Goal: Task Accomplishment & Management: Use online tool/utility

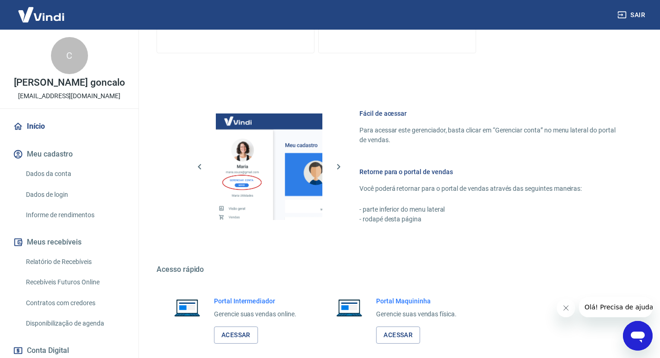
scroll to position [383, 0]
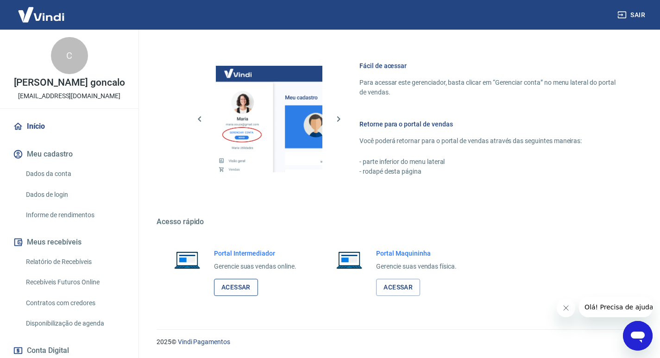
click at [226, 293] on link "Acessar" at bounding box center [236, 287] width 44 height 17
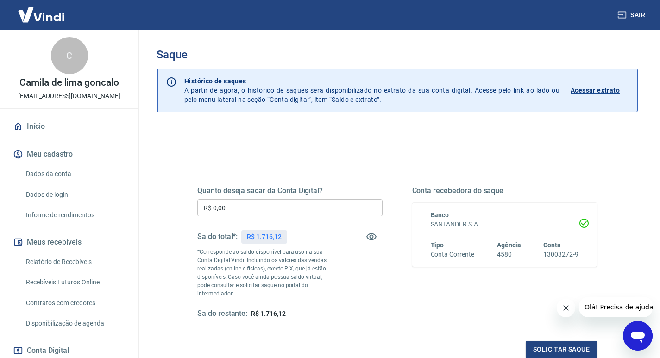
click at [274, 202] on input "R$ 0,00" at bounding box center [289, 207] width 185 height 17
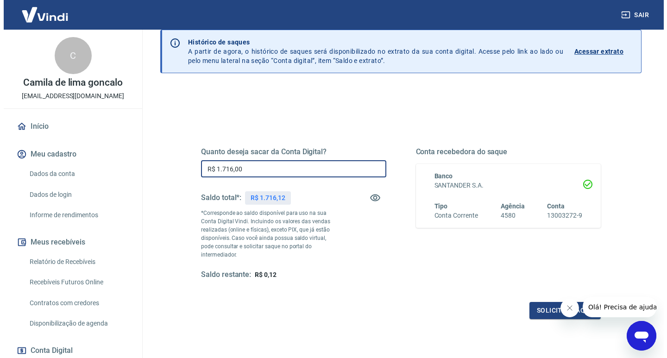
scroll to position [100, 0]
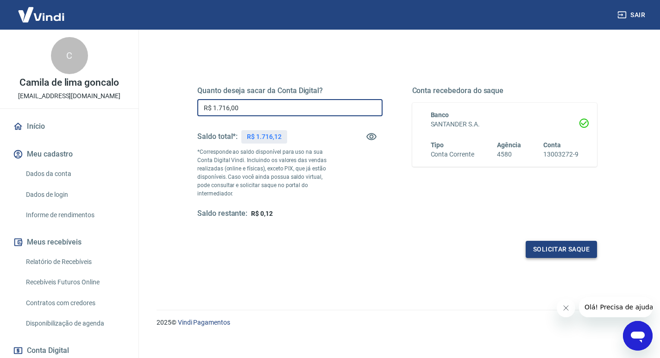
type input "R$ 1.716,00"
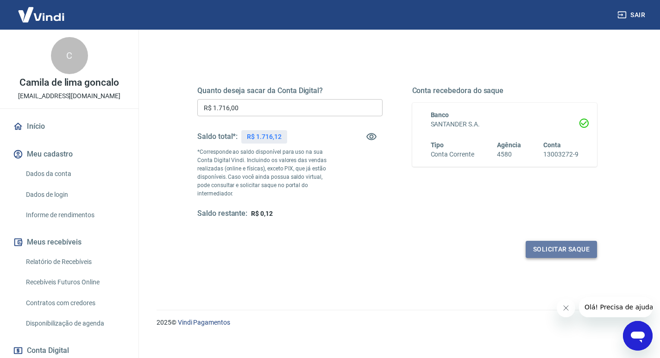
click at [542, 241] on button "Solicitar saque" at bounding box center [561, 249] width 71 height 17
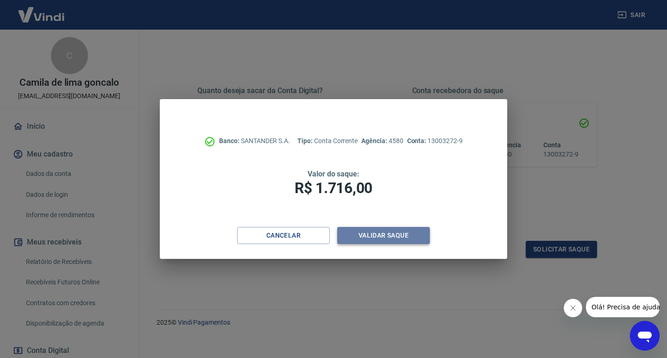
click at [347, 231] on button "Validar saque" at bounding box center [383, 235] width 93 height 17
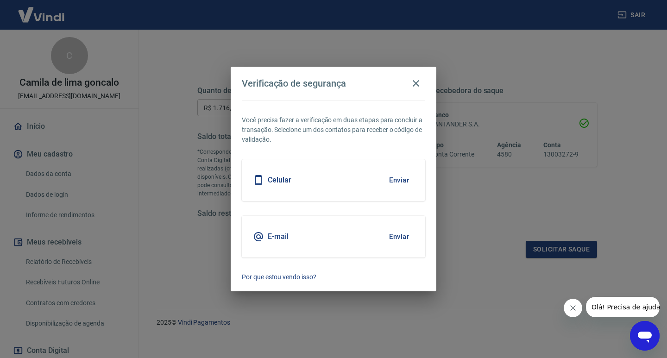
click at [407, 237] on button "Enviar" at bounding box center [399, 236] width 30 height 19
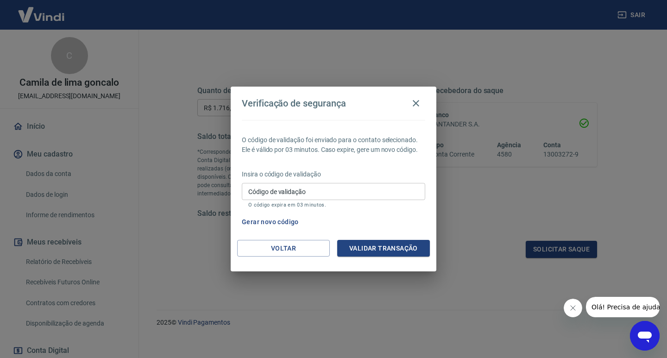
click at [362, 184] on input "Código de validação" at bounding box center [333, 191] width 183 height 17
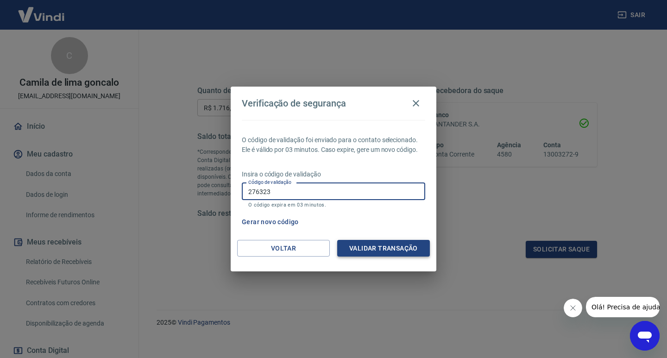
type input "276323"
click at [379, 254] on button "Validar transação" at bounding box center [383, 248] width 93 height 17
